Goal: Task Accomplishment & Management: Use online tool/utility

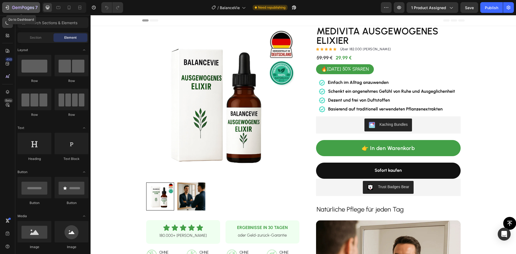
click at [7, 8] on icon "button" at bounding box center [7, 7] width 5 height 5
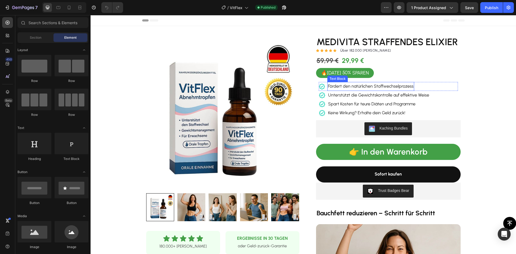
click at [378, 88] on p "Fördert den natürlichen Stoffwechselprozess" at bounding box center [371, 86] width 86 height 8
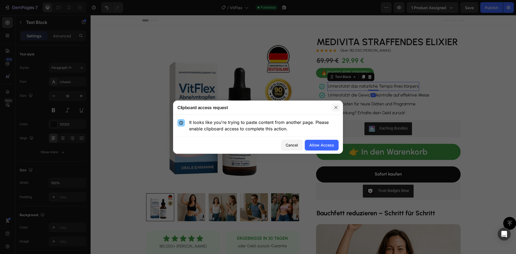
click at [334, 108] on icon "button" at bounding box center [336, 107] width 4 height 4
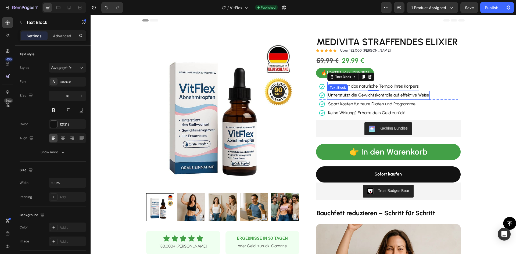
click at [375, 98] on p "Unterstützt die Gewichtskontrolle auf effektive Weise" at bounding box center [378, 95] width 101 height 8
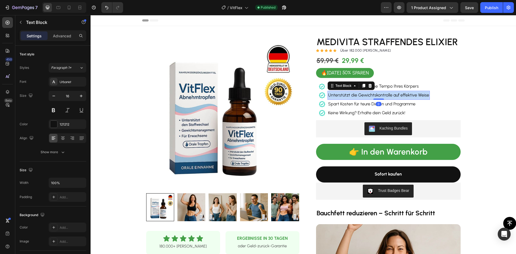
click at [375, 98] on p "Unterstützt die Gewichtskontrolle auf effektive Weise" at bounding box center [378, 95] width 101 height 8
click at [398, 102] on p "Spart Kosten für teure Diäten und Programme" at bounding box center [371, 104] width 87 height 8
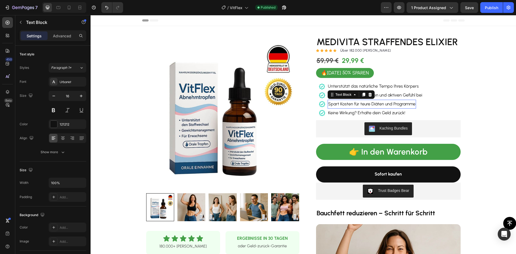
click at [398, 102] on p "Spart Kosten für teure Diäten und Programme" at bounding box center [371, 104] width 87 height 8
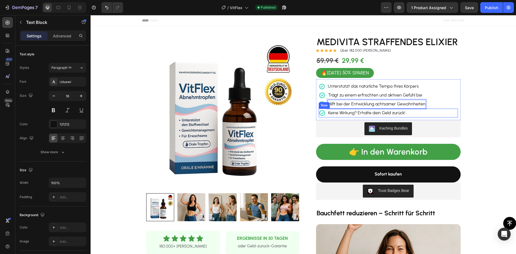
click at [430, 113] on div "Icon Keine Wirkung? Erhalte dein Geld zurück! Text Block Row" at bounding box center [387, 112] width 139 height 9
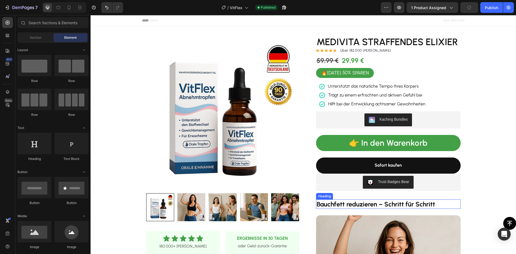
scroll to position [107, 0]
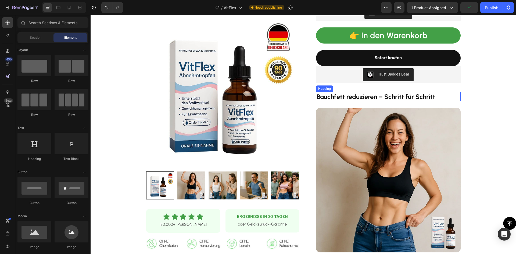
click at [375, 95] on strong "Bauchfett reduzieren – Schritt für Schritt" at bounding box center [375, 97] width 118 height 8
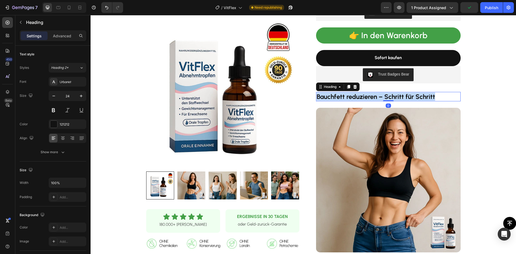
click at [375, 95] on strong "Bauchfett reduzieren – Schritt für Schritt" at bounding box center [375, 97] width 118 height 8
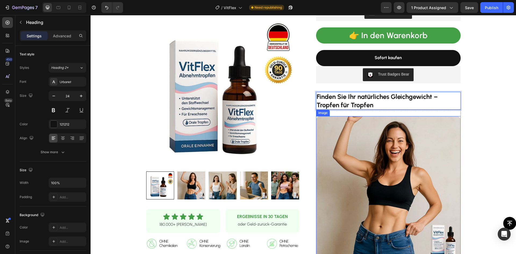
scroll to position [188, 0]
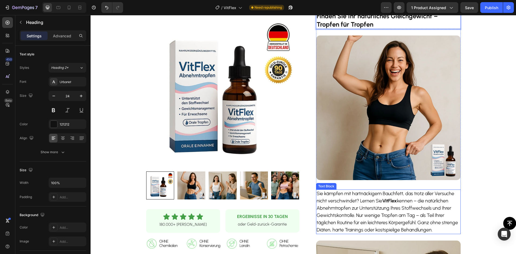
click at [368, 205] on p "Sie kämpfen mit hartnäckigem Bauchfett, das trotz aller Versuche nicht verschwi…" at bounding box center [387, 212] width 143 height 44
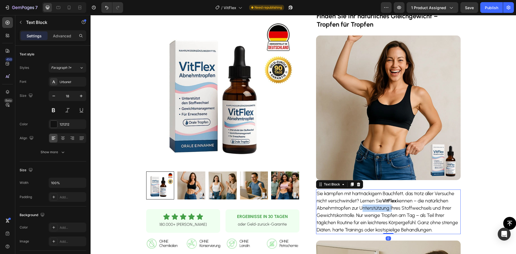
click at [368, 206] on p "Sie kämpfen mit hartnäckigem Bauchfett, das trotz aller Versuche nicht verschwi…" at bounding box center [387, 212] width 143 height 44
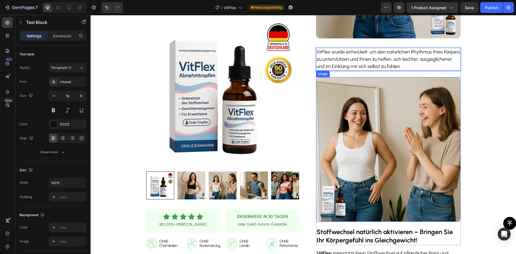
scroll to position [376, 0]
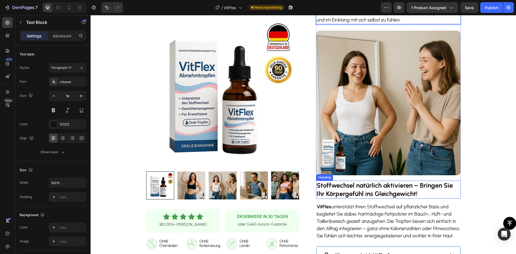
click at [373, 183] on strong "Stoffwechsel natürlich aktivieren – Bringen Sie Ihr Körpergefühl ins Gleichgewi…" at bounding box center [384, 189] width 136 height 16
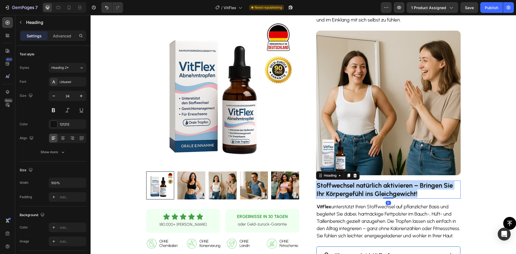
click at [373, 183] on strong "Stoffwechsel natürlich aktivieren – Bringen Sie Ihr Körpergefühl ins Gleichgewi…" at bounding box center [384, 189] width 136 height 16
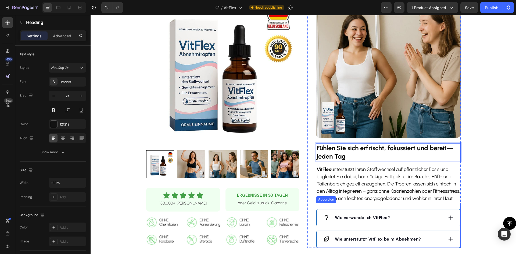
scroll to position [483, 0]
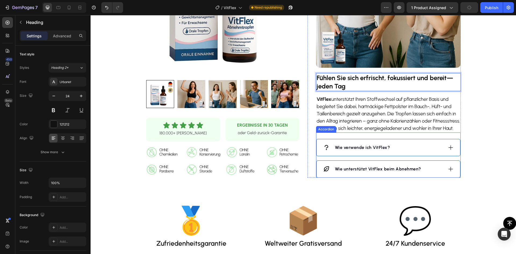
click at [360, 115] on p "VitFlex unterstützt Ihren Stoffwechsel auf pflanzlicher Basis und begleitet Sie…" at bounding box center [387, 114] width 143 height 36
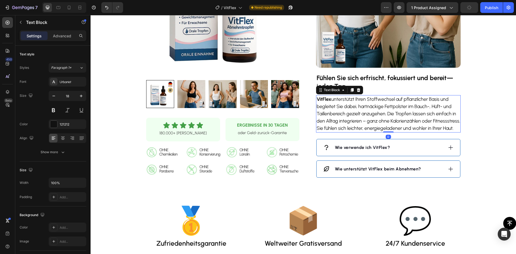
click at [360, 115] on p "VitFlex unterstützt Ihren Stoffwechsel auf pflanzlicher Basis und begleitet Sie…" at bounding box center [387, 114] width 143 height 36
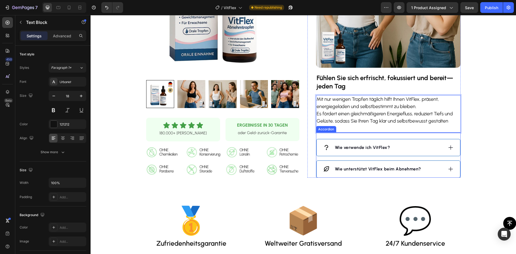
click at [361, 147] on strong "Wie verwende ich VitFlex?" at bounding box center [362, 147] width 55 height 5
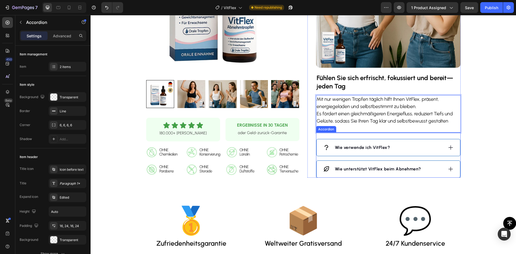
click at [361, 147] on strong "Wie verwende ich VitFlex?" at bounding box center [362, 147] width 55 height 5
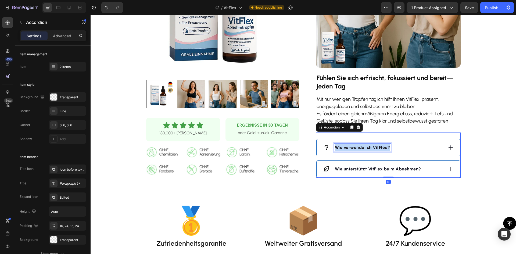
click at [361, 147] on strong "Wie verwende ich VitFlex?" at bounding box center [362, 147] width 55 height 5
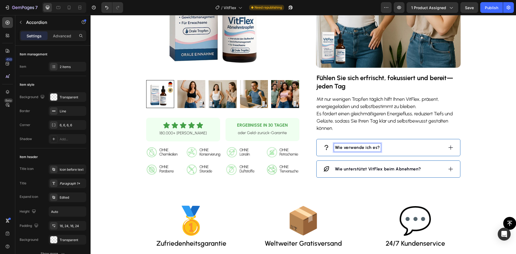
click at [399, 147] on div "Wie verwende ich es?" at bounding box center [383, 147] width 120 height 8
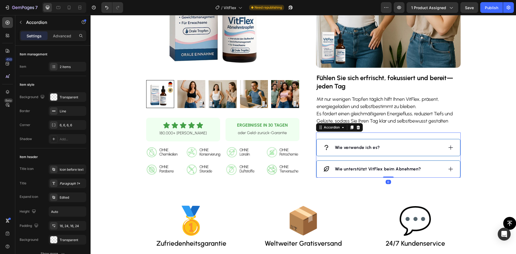
click at [399, 147] on div "Wie verwende ich es?" at bounding box center [383, 147] width 120 height 8
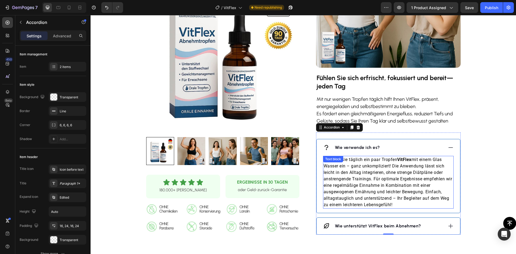
click at [390, 169] on p "Nehmen Sie täglich ein paar Tropfen VitFlex mit einem Glas Wasser ein – ganz un…" at bounding box center [387, 182] width 129 height 52
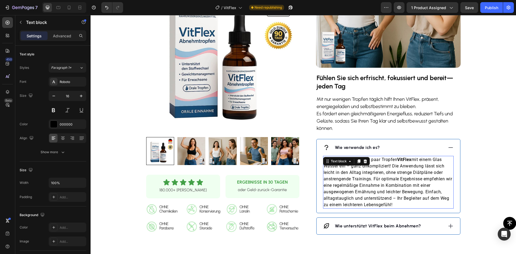
click at [390, 170] on p "Nehmen Sie täglich ein paar Tropfen VitFlex mit einem Glas Wasser ein – ganz un…" at bounding box center [387, 182] width 129 height 52
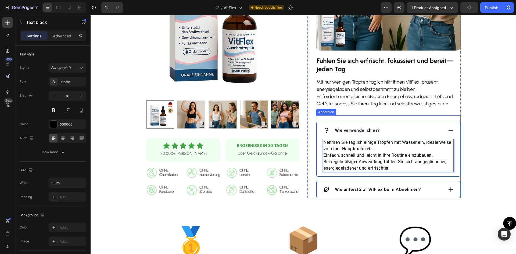
scroll to position [510, 0]
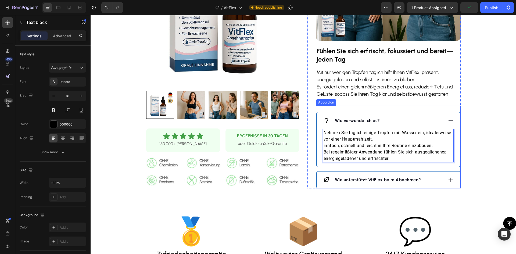
click at [363, 179] on strong "Wie unterstützt VitFlex beim Abnehmen?" at bounding box center [378, 179] width 86 height 5
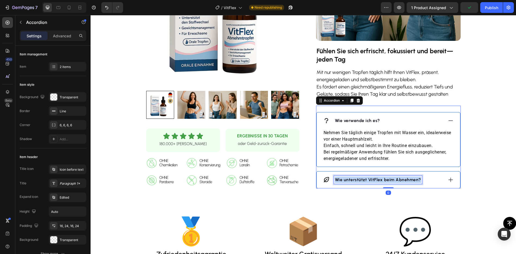
click at [363, 179] on strong "Wie unterstützt VitFlex beim Abnehmen?" at bounding box center [378, 179] width 86 height 5
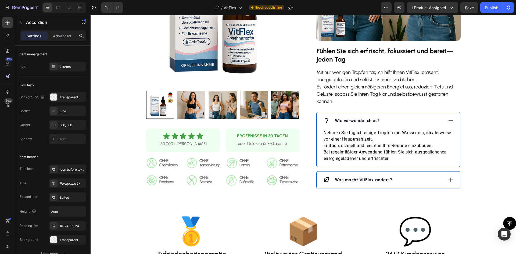
click at [414, 179] on div "Was macht VitFlex anders?" at bounding box center [383, 180] width 120 height 8
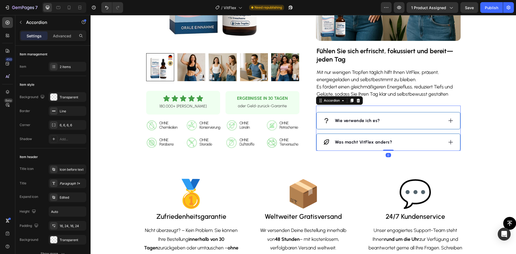
click at [414, 179] on p "VitFlex Abnehmtropfen können den natürlichen Stoffwechsel aktivieren und so den…" at bounding box center [387, 177] width 129 height 52
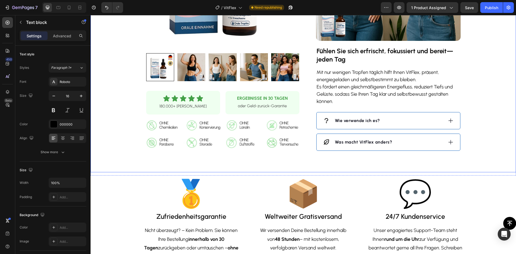
click at [407, 147] on div "Was macht VitFlex anders?" at bounding box center [387, 142] width 143 height 17
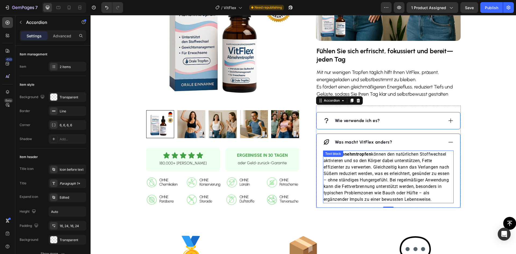
click at [362, 166] on p "VitFlex Abnehmtropfen können den natürlichen Stoffwechsel aktivieren und so den…" at bounding box center [387, 177] width 129 height 52
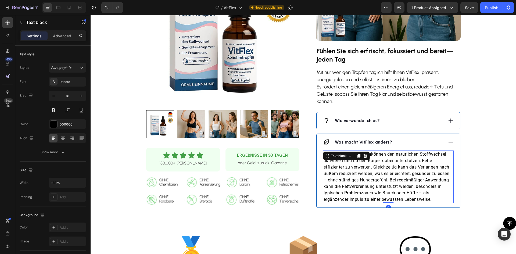
click at [362, 166] on p "VitFlex Abnehmtropfen können den natürlichen Stoffwechsel aktivieren und so den…" at bounding box center [387, 177] width 129 height 52
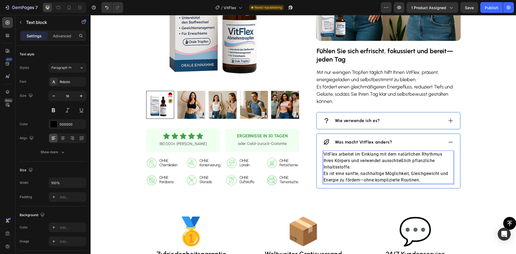
click at [323, 173] on p "VitFlex arbeitet im Einklang mit dem natürlichen Rhythmus Ihres Körpers und ver…" at bounding box center [387, 167] width 129 height 32
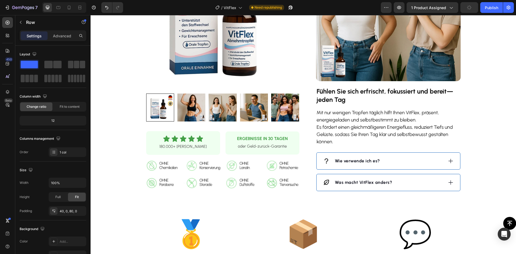
scroll to position [456, 0]
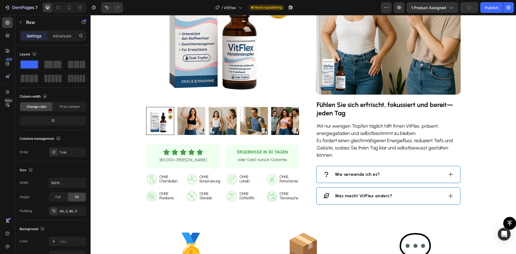
click at [374, 79] on img at bounding box center [388, 22] width 144 height 144
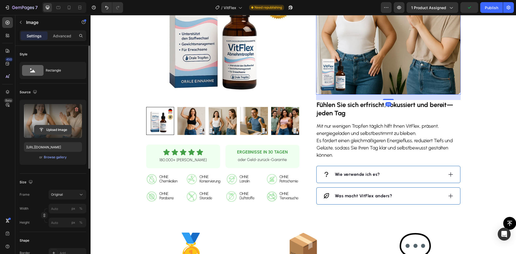
click at [59, 133] on input "file" at bounding box center [52, 129] width 37 height 9
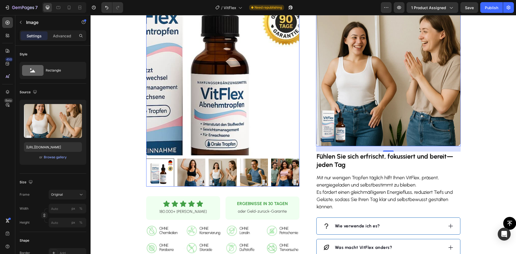
scroll to position [403, 0]
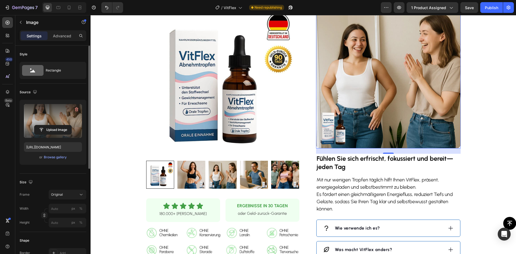
click at [49, 136] on label at bounding box center [53, 121] width 58 height 34
click at [49, 134] on input "file" at bounding box center [52, 129] width 37 height 9
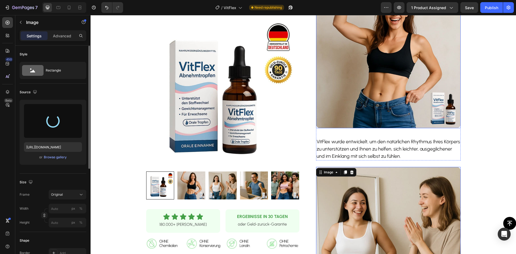
scroll to position [215, 0]
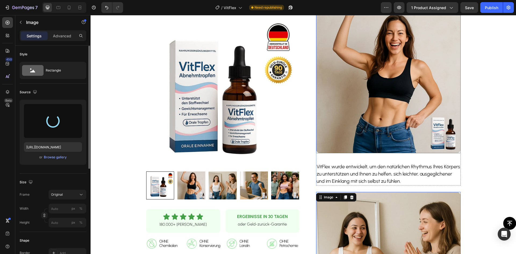
type input "[URL][DOMAIN_NAME]"
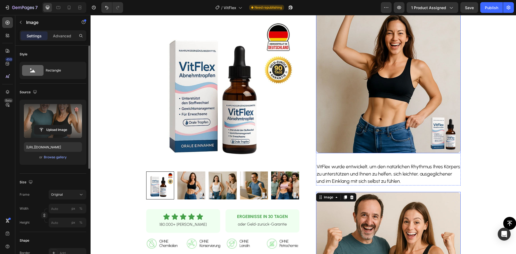
click at [372, 115] on img at bounding box center [388, 81] width 144 height 144
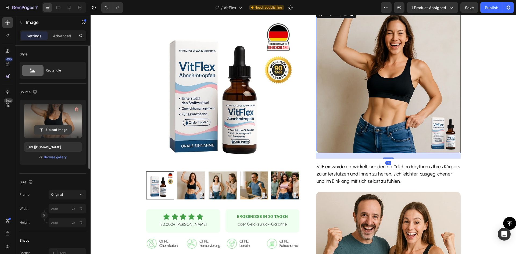
click at [64, 128] on input "file" at bounding box center [52, 129] width 37 height 9
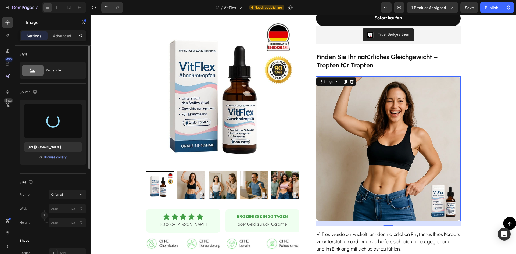
scroll to position [134, 0]
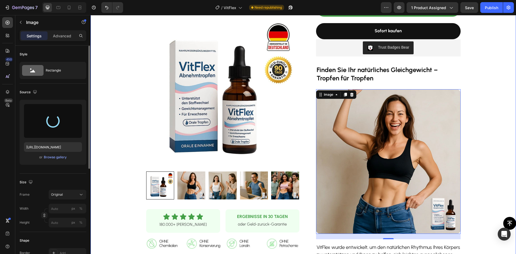
type input "[URL][DOMAIN_NAME]"
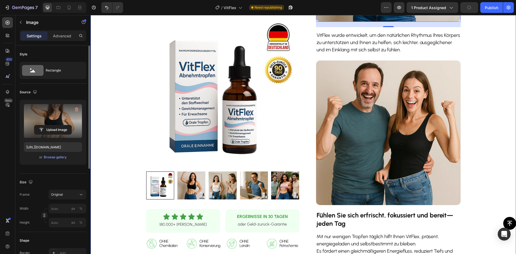
scroll to position [349, 0]
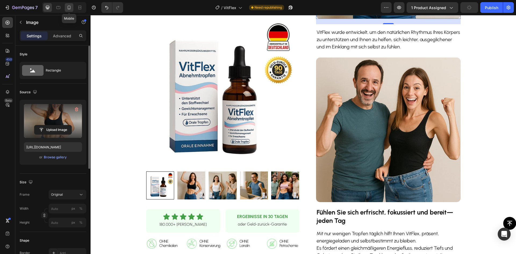
click at [70, 5] on icon at bounding box center [68, 7] width 5 height 5
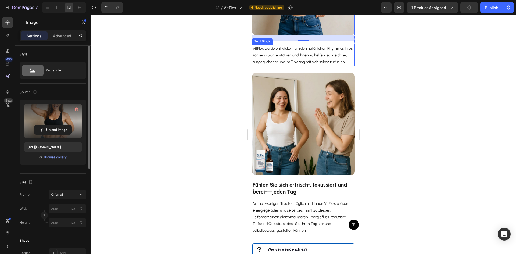
scroll to position [494, 0]
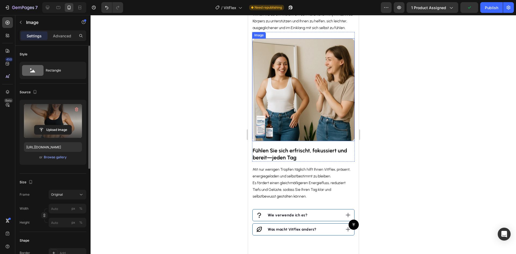
click at [276, 141] on img at bounding box center [303, 89] width 103 height 103
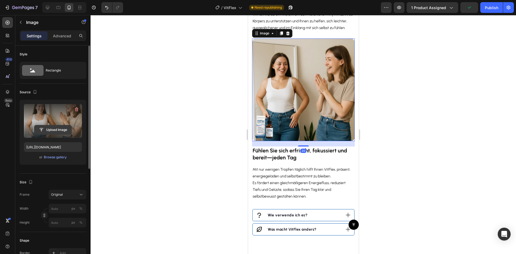
click at [55, 128] on input "file" at bounding box center [52, 129] width 37 height 9
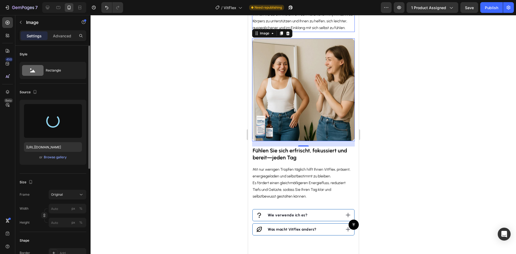
type input "[URL][DOMAIN_NAME]"
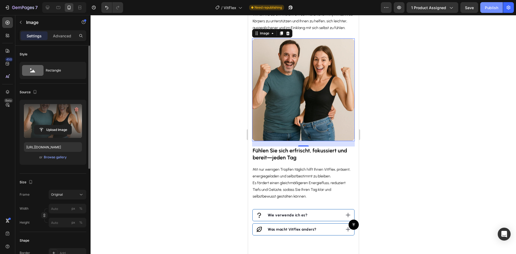
click at [492, 8] on div "Publish" at bounding box center [490, 8] width 13 height 6
click at [47, 6] on icon at bounding box center [47, 7] width 3 height 3
